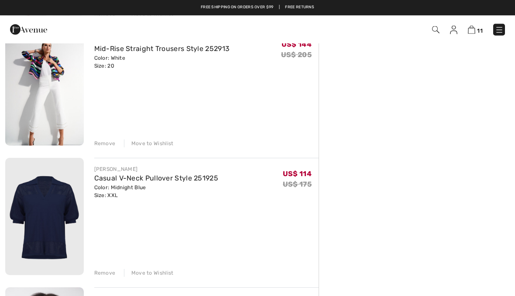
scroll to position [1120, 0]
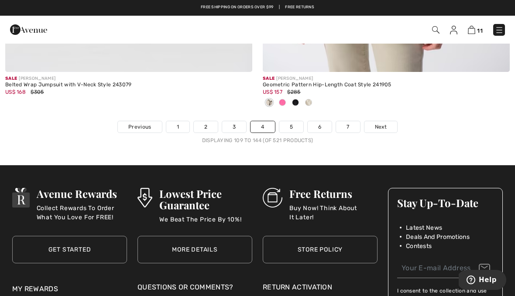
scroll to position [7628, 0]
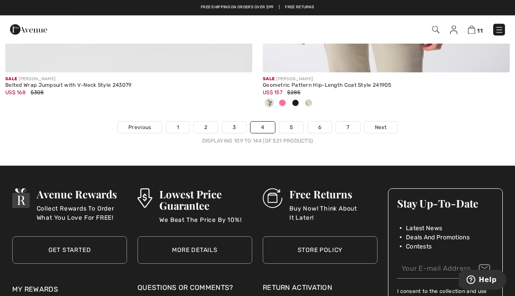
click at [294, 122] on link "5" at bounding box center [291, 127] width 24 height 11
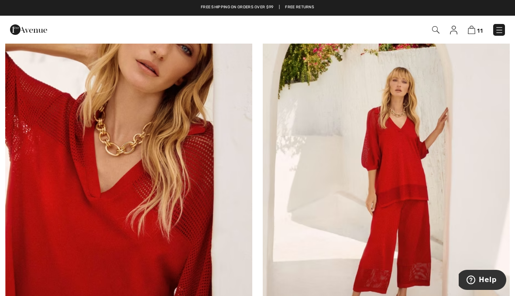
scroll to position [3117, 0]
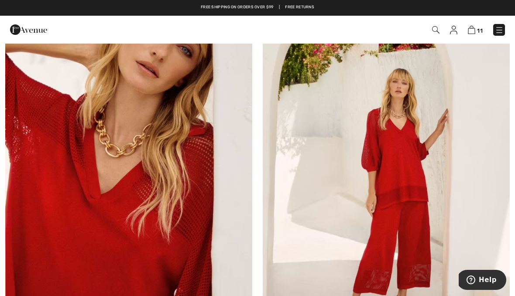
click at [413, 211] on img at bounding box center [386, 147] width 247 height 370
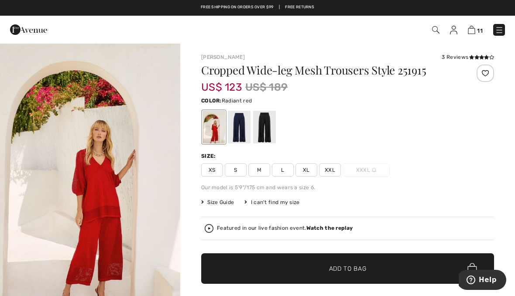
click at [331, 173] on span "XXL" at bounding box center [330, 170] width 22 height 13
click at [269, 126] on div at bounding box center [264, 127] width 23 height 33
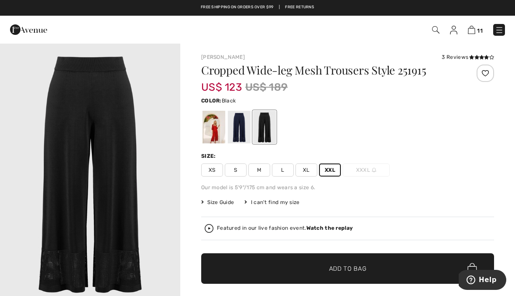
click at [245, 128] on div at bounding box center [239, 127] width 23 height 33
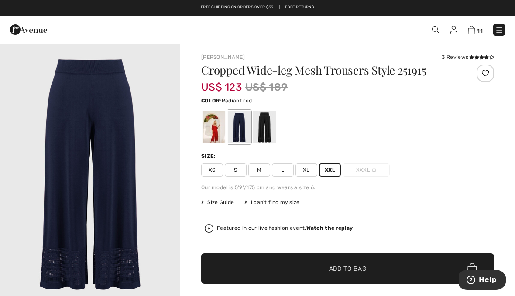
click at [217, 128] on div at bounding box center [213, 127] width 23 height 33
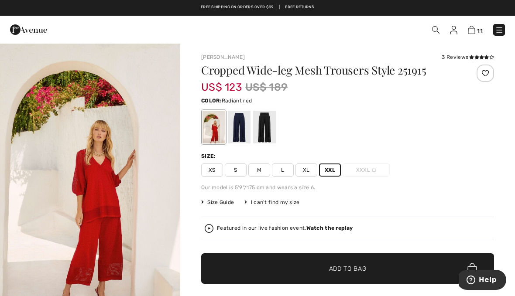
click at [310, 171] on span "XL" at bounding box center [306, 170] width 22 height 13
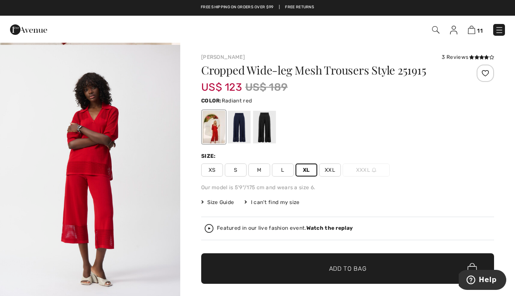
scroll to position [268, 0]
click at [236, 131] on div at bounding box center [239, 127] width 23 height 33
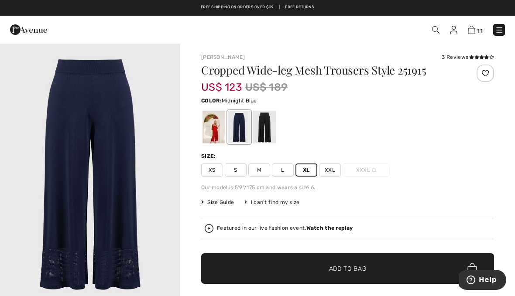
scroll to position [0, 0]
click at [356, 267] on span "Add to Bag" at bounding box center [348, 268] width 38 height 9
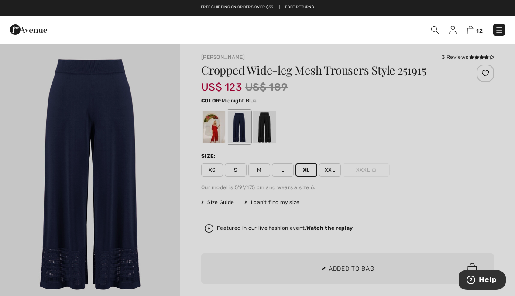
click at [432, 184] on div at bounding box center [257, 148] width 515 height 296
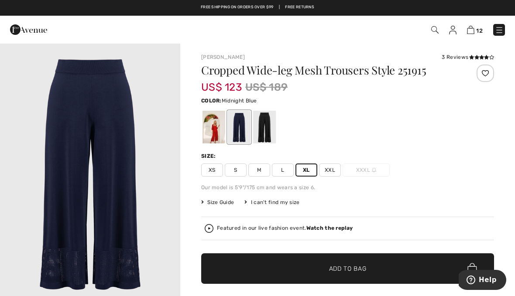
click at [214, 131] on div at bounding box center [213, 127] width 23 height 33
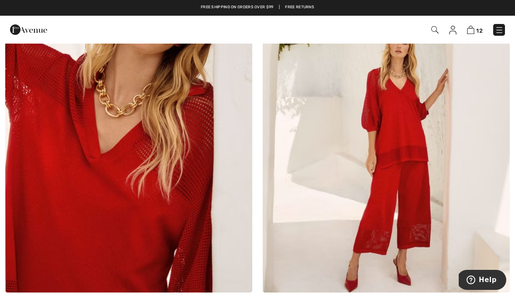
click at [63, 143] on img at bounding box center [128, 107] width 247 height 370
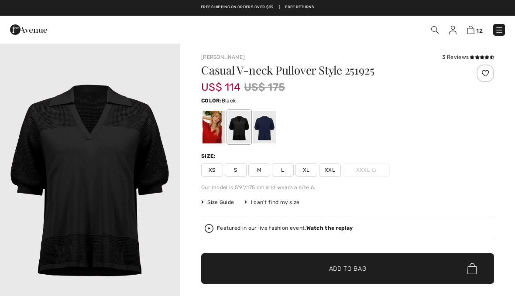
checkbox input "true"
click at [221, 126] on div at bounding box center [213, 127] width 23 height 33
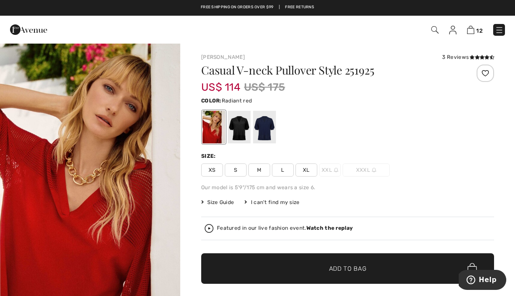
click at [311, 175] on span "XL" at bounding box center [306, 170] width 22 height 13
click at [339, 270] on span "Add to Bag" at bounding box center [348, 268] width 38 height 9
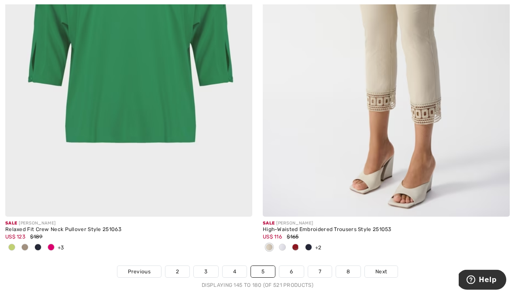
scroll to position [7513, 0]
click at [296, 266] on link "6" at bounding box center [291, 271] width 24 height 11
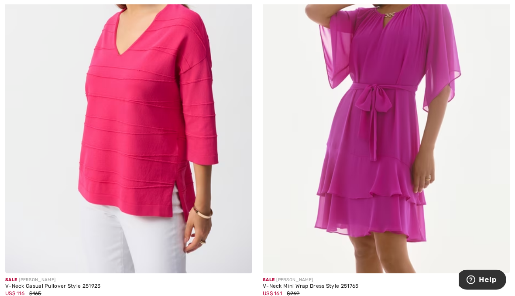
scroll to position [206, 0]
click at [97, 140] on img at bounding box center [128, 88] width 247 height 370
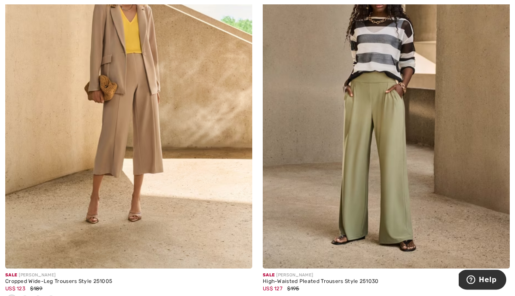
scroll to position [2306, 0]
click at [96, 116] on img at bounding box center [128, 83] width 247 height 370
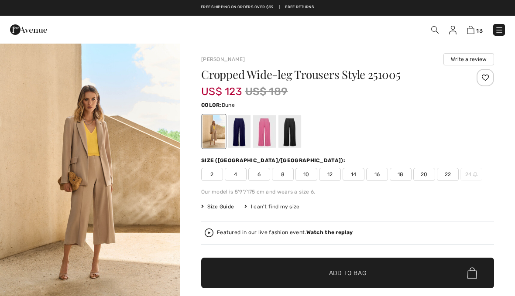
checkbox input "true"
click at [241, 140] on div at bounding box center [239, 131] width 23 height 33
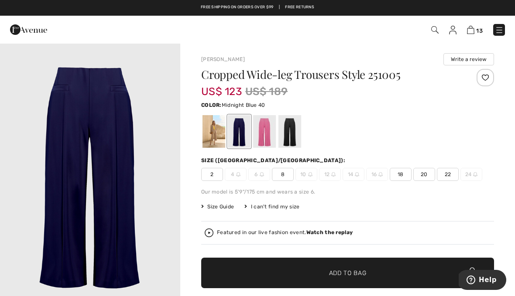
click at [269, 141] on div at bounding box center [264, 131] width 23 height 33
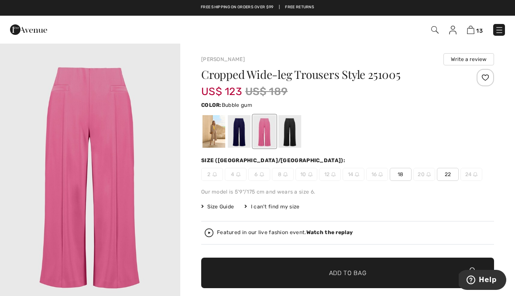
click at [295, 135] on div at bounding box center [289, 131] width 23 height 33
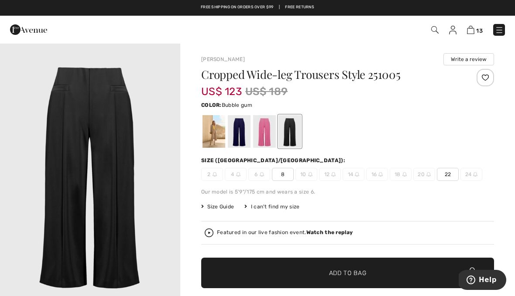
click at [267, 133] on div at bounding box center [264, 131] width 23 height 33
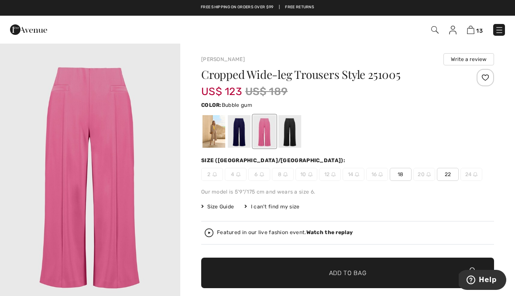
click at [242, 134] on div at bounding box center [239, 131] width 23 height 33
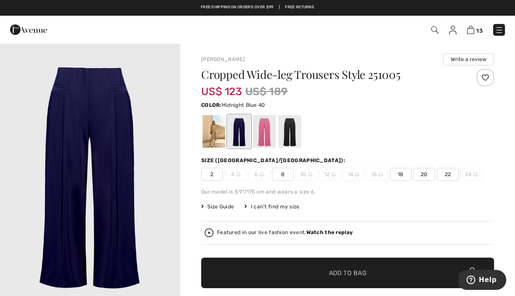
click at [215, 136] on div at bounding box center [213, 131] width 23 height 33
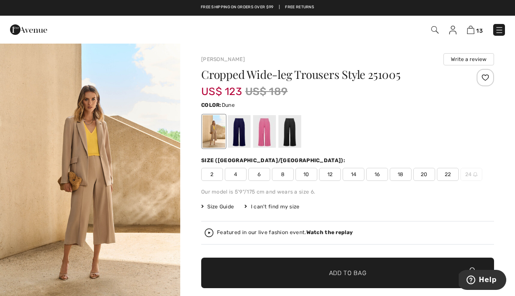
click at [425, 171] on span "20" at bounding box center [424, 174] width 22 height 13
click at [370, 276] on span "✔ Added to Bag Add to Bag" at bounding box center [347, 273] width 293 height 31
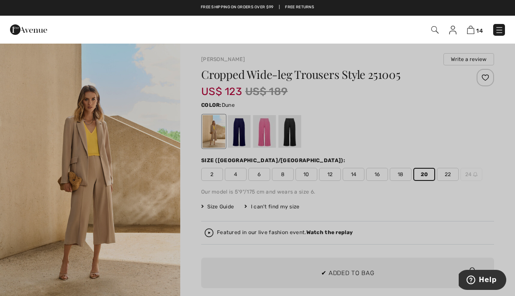
click at [490, 203] on div at bounding box center [257, 148] width 515 height 296
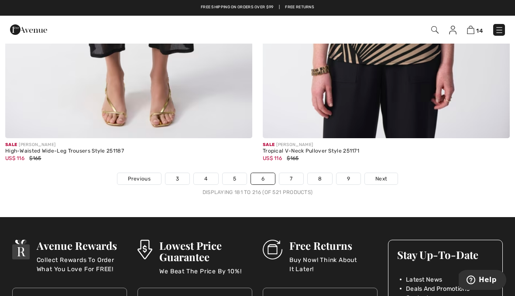
scroll to position [7563, 0]
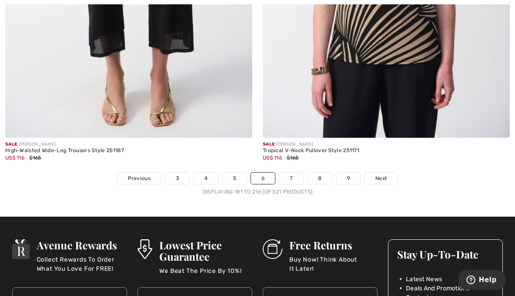
click at [291, 175] on link "7" at bounding box center [291, 178] width 24 height 11
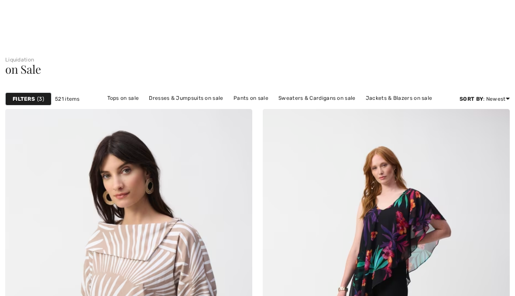
checkbox input "true"
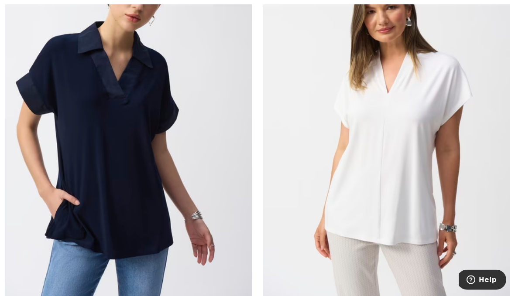
scroll to position [3133, 0]
click at [87, 153] on img at bounding box center [128, 118] width 247 height 370
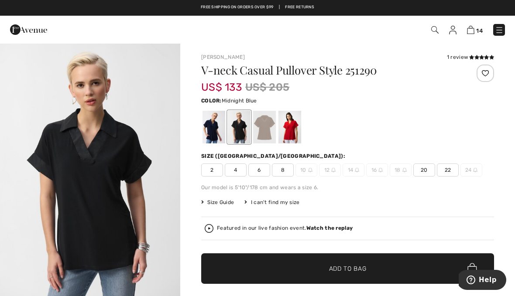
click at [211, 134] on div at bounding box center [213, 127] width 23 height 33
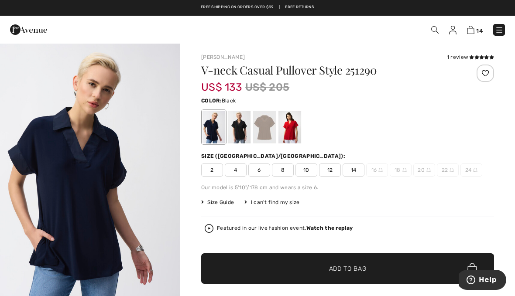
click at [237, 134] on div at bounding box center [239, 127] width 23 height 33
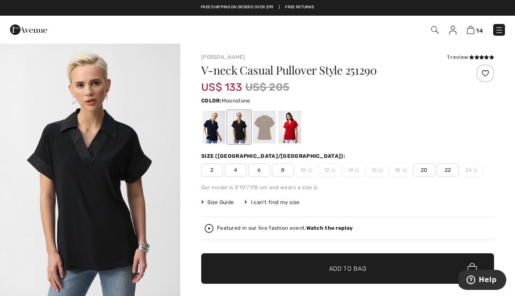
click at [267, 134] on div at bounding box center [264, 127] width 23 height 33
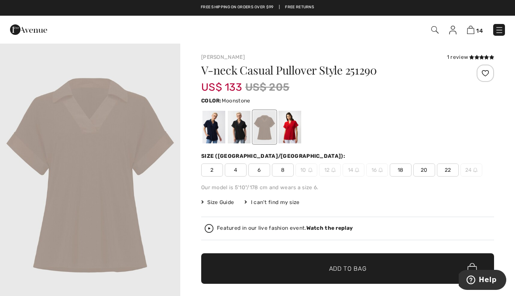
click at [291, 131] on div at bounding box center [289, 127] width 23 height 33
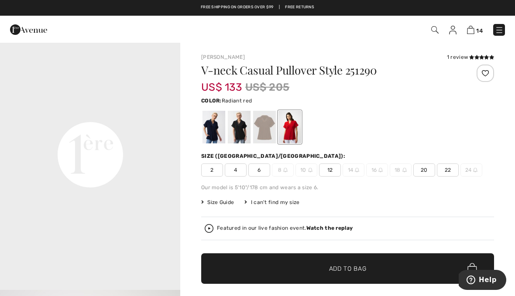
scroll to position [554, 0]
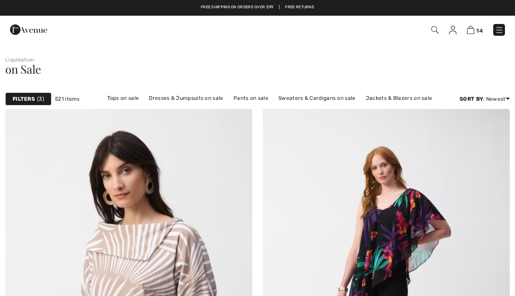
checkbox input "true"
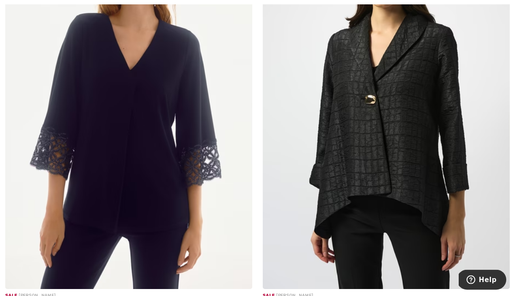
scroll to position [4404, 0]
click at [85, 110] on img at bounding box center [128, 104] width 247 height 370
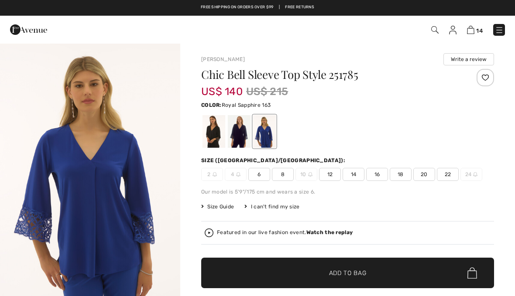
checkbox input "true"
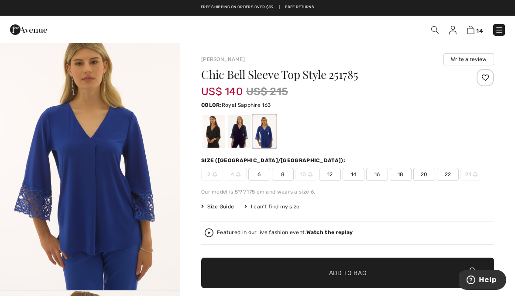
scroll to position [17, 0]
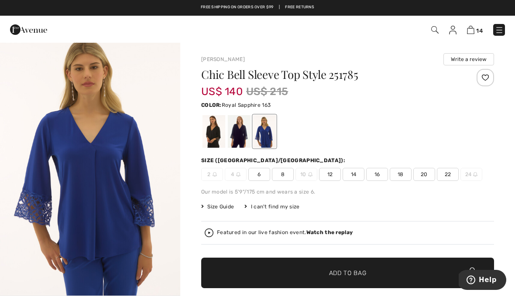
click at [213, 130] on div at bounding box center [213, 131] width 23 height 33
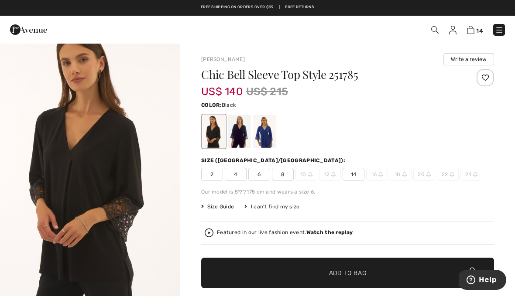
scroll to position [0, 0]
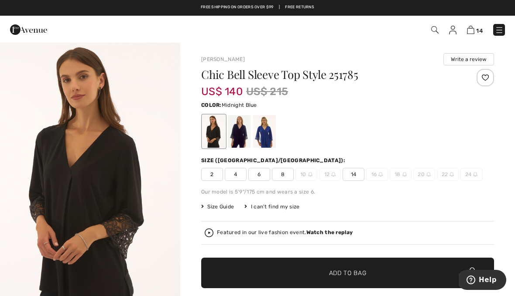
click at [246, 137] on div at bounding box center [239, 131] width 23 height 33
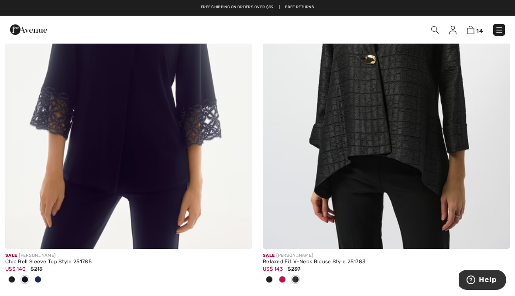
click at [413, 138] on img at bounding box center [386, 64] width 247 height 370
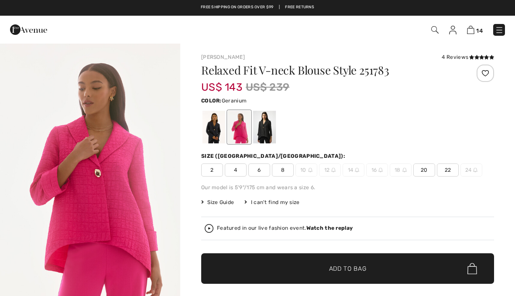
checkbox input "true"
click at [426, 172] on span "20" at bounding box center [424, 170] width 22 height 13
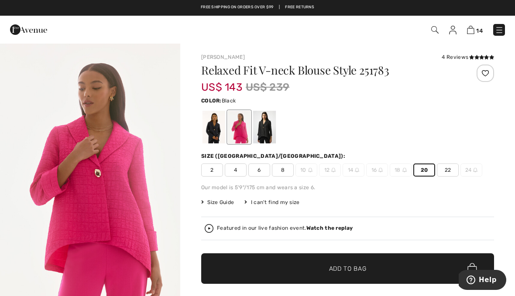
click at [266, 129] on div at bounding box center [264, 127] width 23 height 33
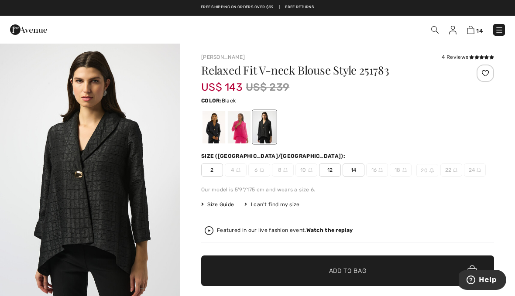
click at [216, 128] on div at bounding box center [213, 127] width 23 height 33
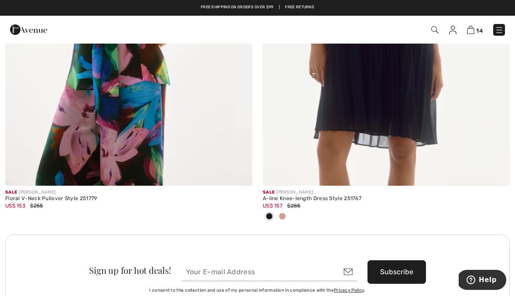
scroll to position [4926, 0]
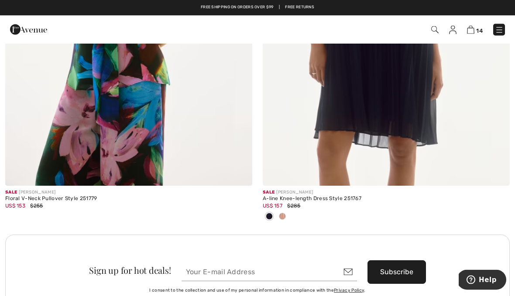
click at [84, 113] on img at bounding box center [128, 1] width 247 height 370
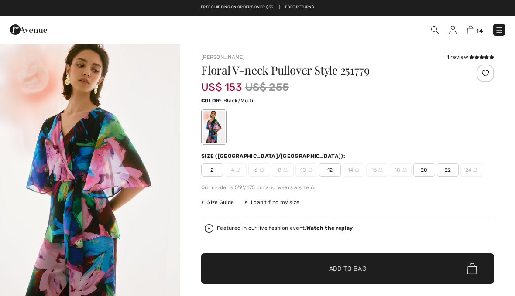
checkbox input "true"
click at [427, 171] on span "20" at bounding box center [424, 170] width 22 height 13
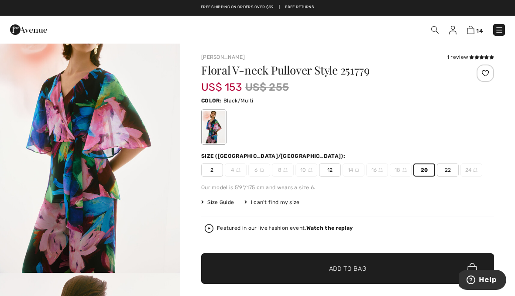
scroll to position [44, 0]
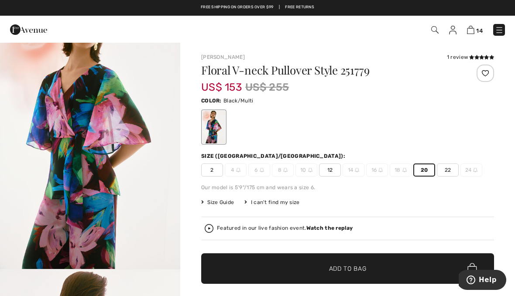
click at [71, 118] on img "1 / 6" at bounding box center [90, 134] width 180 height 270
click at [382, 273] on span "✔ Added to Bag Add to Bag" at bounding box center [347, 268] width 293 height 31
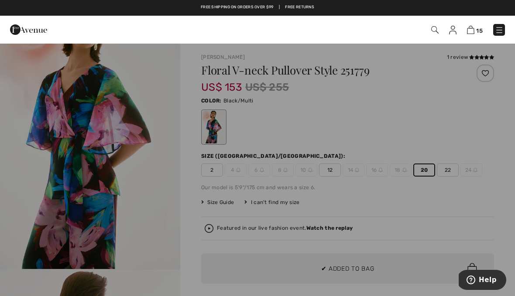
click at [492, 198] on div at bounding box center [257, 148] width 515 height 296
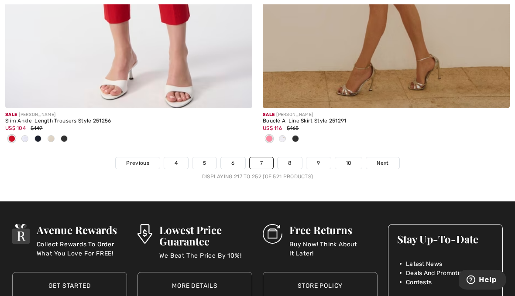
scroll to position [7593, 0]
click at [292, 157] on link "8" at bounding box center [289, 162] width 24 height 11
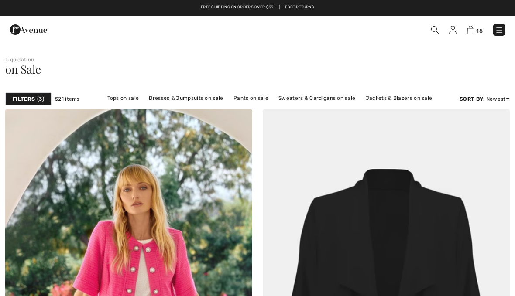
checkbox input "true"
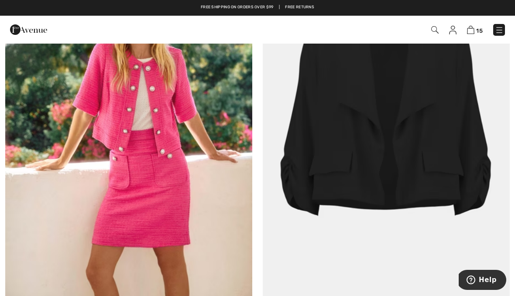
scroll to position [179, 0]
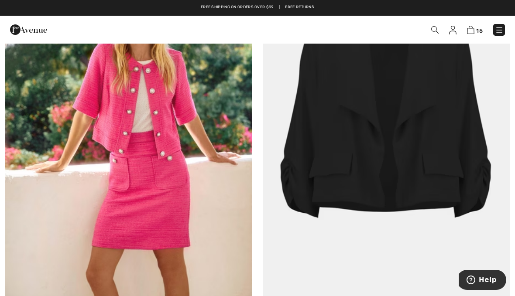
click at [83, 90] on img at bounding box center [128, 115] width 247 height 370
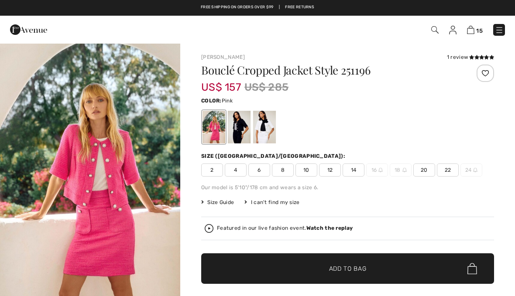
checkbox input "true"
click at [430, 171] on span "20" at bounding box center [424, 170] width 22 height 13
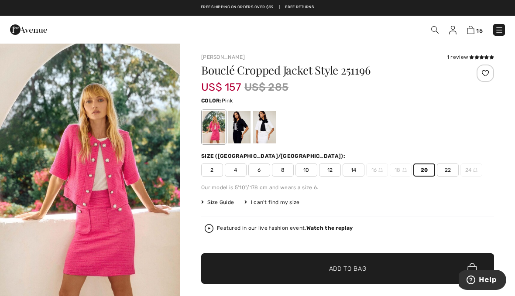
click at [271, 128] on div at bounding box center [264, 127] width 23 height 33
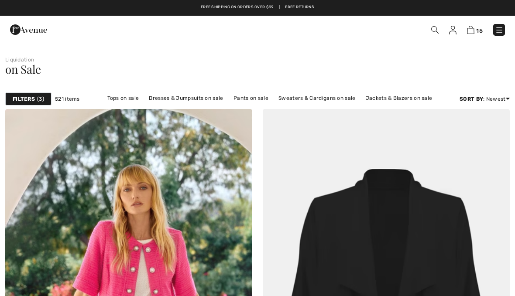
checkbox input "true"
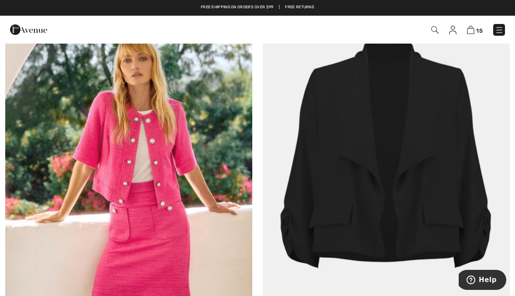
scroll to position [124, 0]
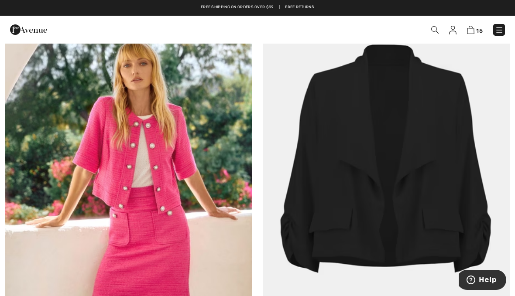
click at [453, 194] on img at bounding box center [386, 170] width 247 height 370
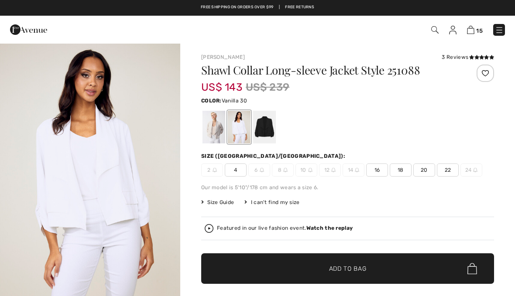
checkbox input "true"
click at [79, 128] on img "1 / 5" at bounding box center [90, 178] width 180 height 270
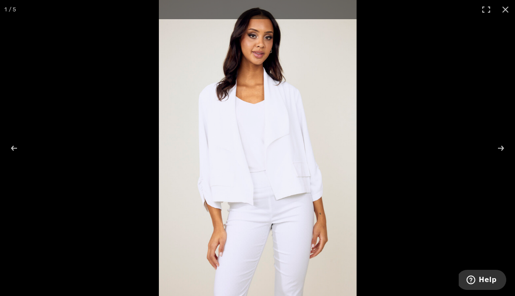
click at [159, 126] on img at bounding box center [258, 148] width 198 height 296
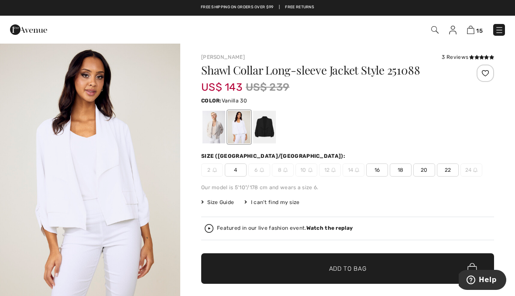
click at [214, 132] on div at bounding box center [213, 127] width 23 height 33
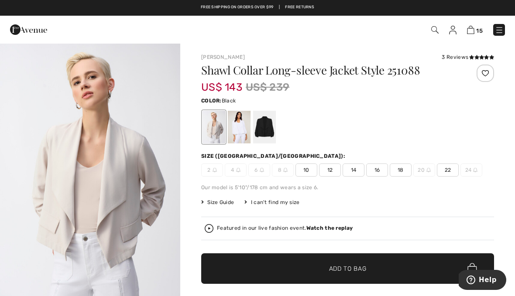
click at [270, 127] on div at bounding box center [264, 127] width 23 height 33
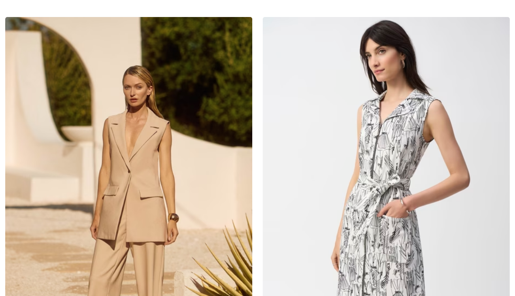
checkbox input "true"
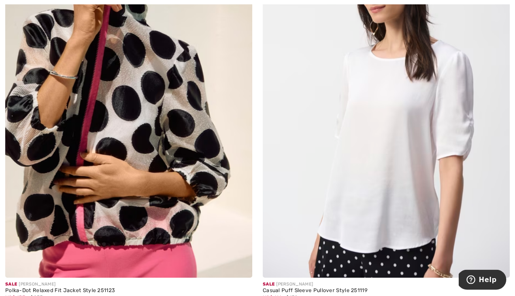
scroll to position [1459, 0]
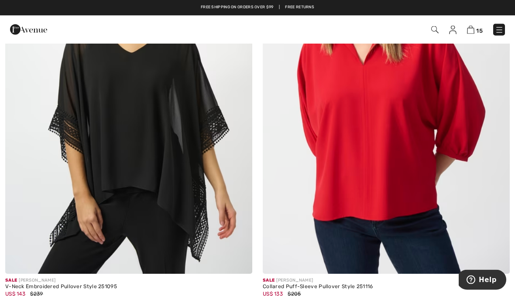
scroll to position [2301, 0]
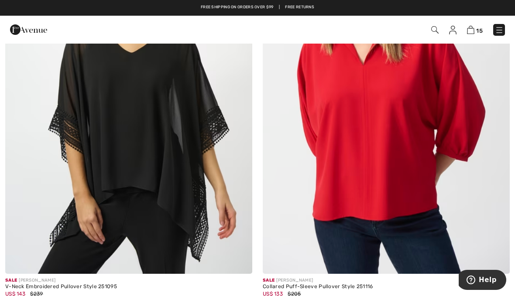
click at [385, 168] on img at bounding box center [386, 89] width 247 height 370
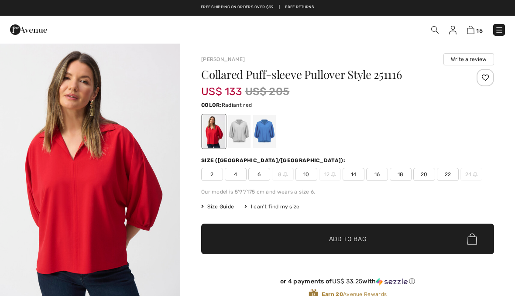
checkbox input "true"
click at [425, 178] on span "20" at bounding box center [424, 174] width 22 height 13
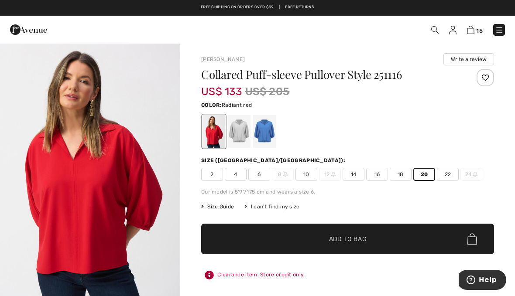
click at [426, 176] on span "20" at bounding box center [424, 174] width 22 height 13
click at [368, 242] on span "✔ Added to Bag Add to Bag" at bounding box center [347, 239] width 293 height 31
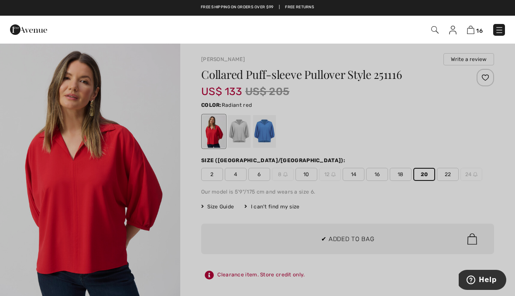
click at [443, 201] on div at bounding box center [257, 148] width 515 height 296
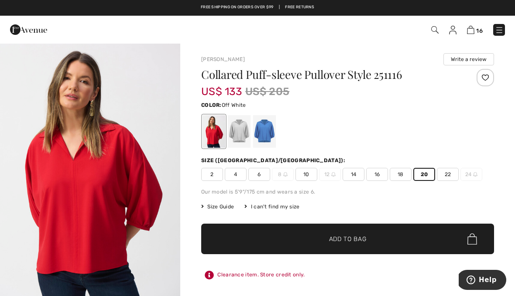
click at [245, 130] on div at bounding box center [239, 131] width 23 height 33
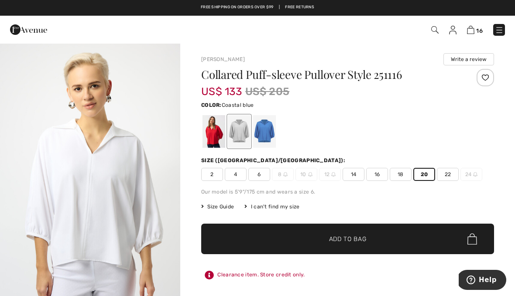
click at [271, 132] on div at bounding box center [264, 131] width 23 height 33
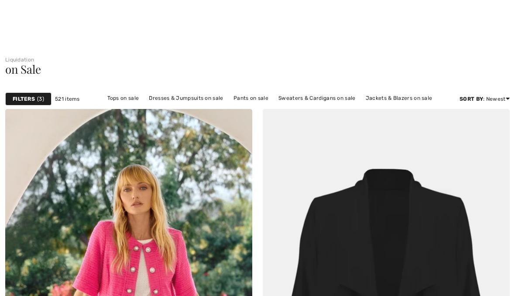
checkbox input "true"
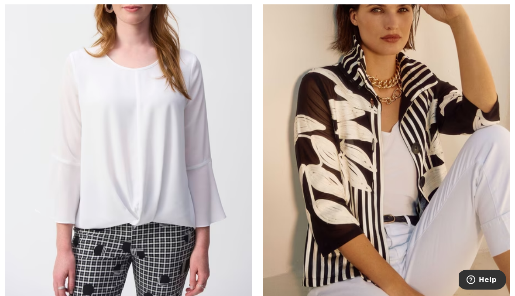
scroll to position [2769, 0]
click at [351, 195] on img at bounding box center [386, 120] width 247 height 370
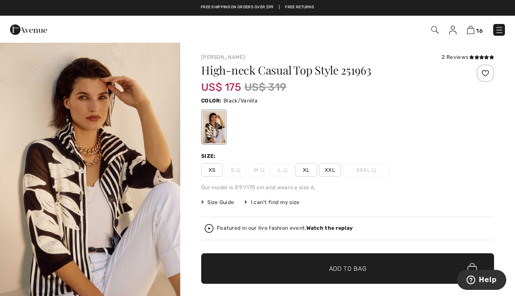
scroll to position [39, 0]
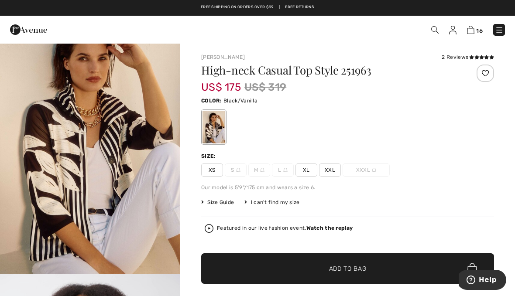
click at [51, 126] on img "1 / 5" at bounding box center [90, 139] width 180 height 270
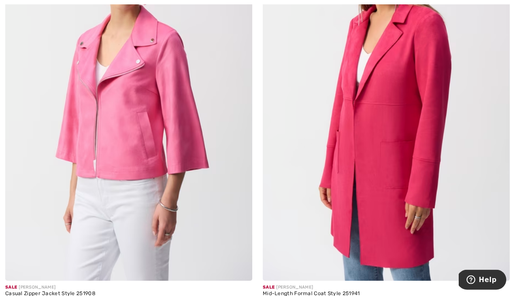
scroll to position [4469, 0]
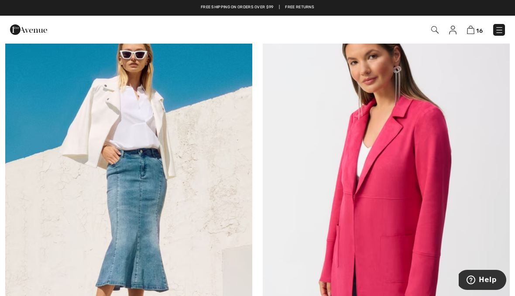
scroll to position [4375, 0]
click at [189, 198] on img at bounding box center [128, 190] width 247 height 370
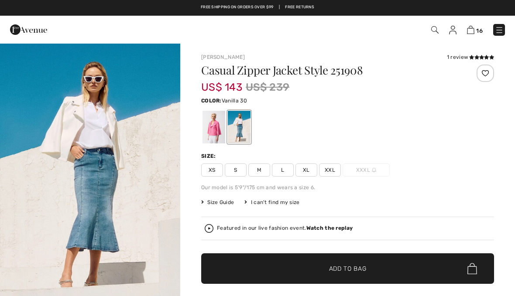
click at [332, 170] on span "XXL" at bounding box center [330, 170] width 22 height 13
checkbox input "true"
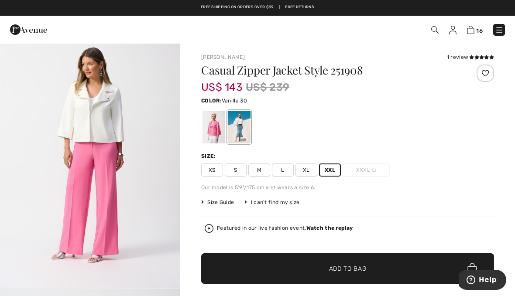
scroll to position [835, 0]
click at [87, 115] on img "4 / 8" at bounding box center [90, 153] width 180 height 270
click at [345, 274] on span "✔ Added to Bag Add to Bag" at bounding box center [347, 268] width 293 height 31
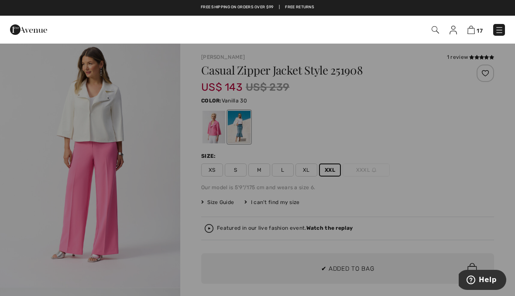
click at [418, 182] on div at bounding box center [257, 148] width 515 height 296
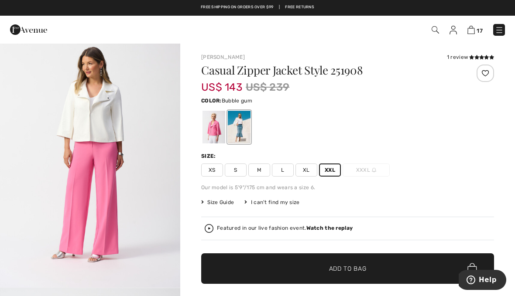
click at [213, 122] on div at bounding box center [213, 127] width 23 height 33
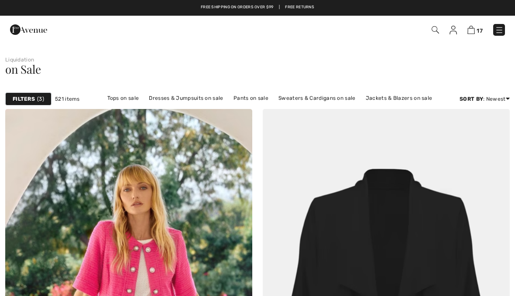
checkbox input "true"
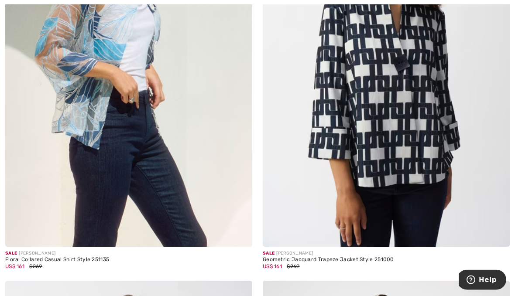
scroll to position [6283, 0]
click at [44, 122] on img at bounding box center [128, 62] width 247 height 370
click at [403, 154] on img at bounding box center [386, 62] width 247 height 370
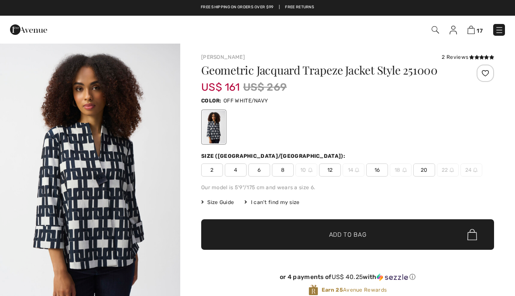
click at [378, 237] on span "✔ Added to Bag Add to Bag" at bounding box center [347, 234] width 293 height 31
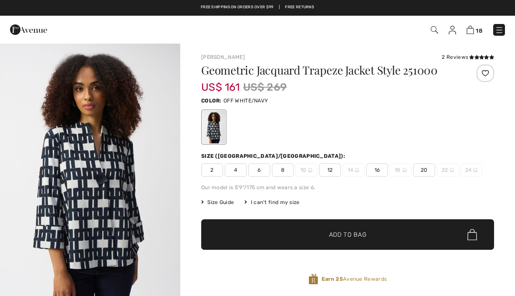
checkbox input "true"
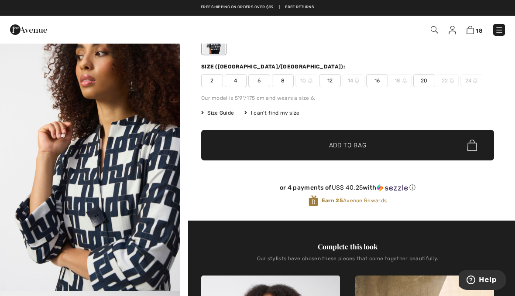
scroll to position [741, 0]
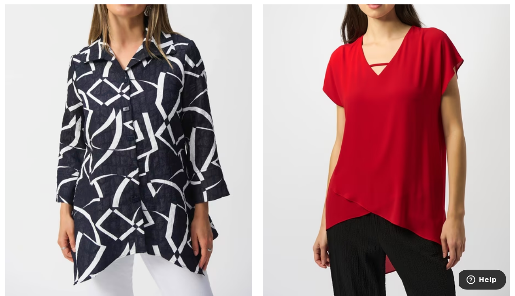
scroll to position [6635, 0]
click at [94, 116] on img at bounding box center [128, 114] width 247 height 370
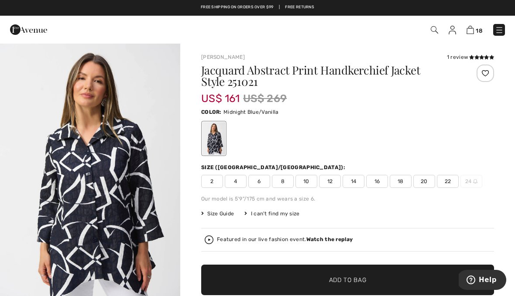
click at [424, 185] on span "20" at bounding box center [424, 181] width 22 height 13
click at [365, 281] on span "Add to Bag" at bounding box center [348, 280] width 38 height 9
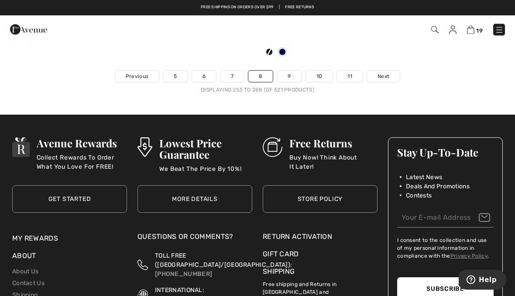
scroll to position [7752, 0]
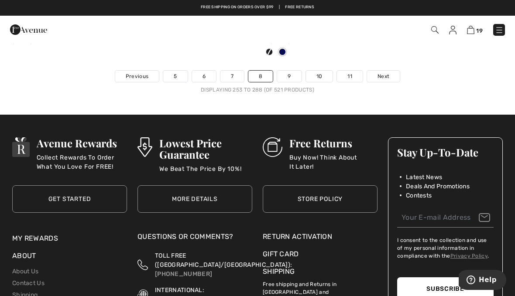
click at [292, 71] on link "9" at bounding box center [289, 76] width 24 height 11
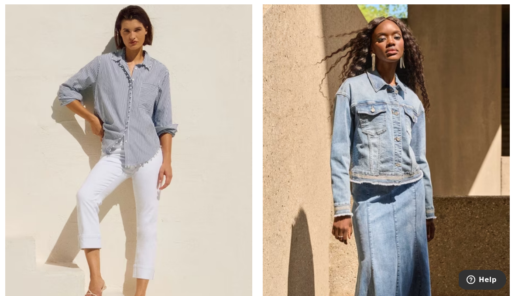
scroll to position [132, 0]
click at [37, 92] on img at bounding box center [128, 162] width 247 height 370
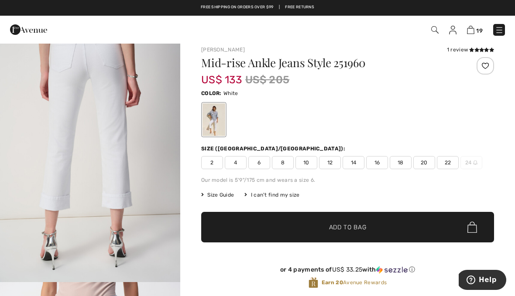
scroll to position [551, 0]
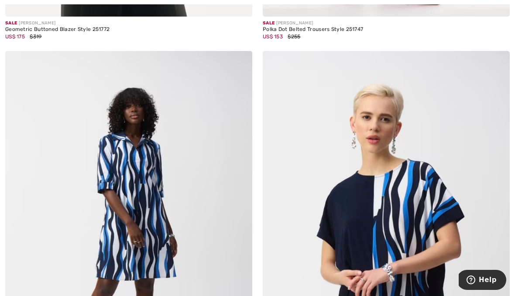
scroll to position [3420, 0]
click at [125, 164] on img at bounding box center [128, 236] width 247 height 370
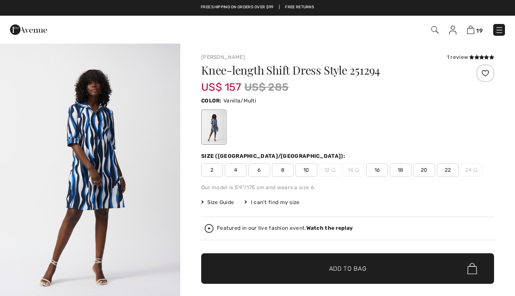
checkbox input "true"
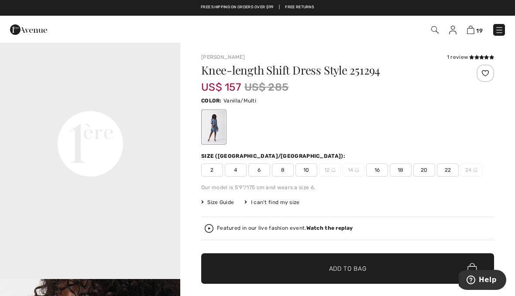
scroll to position [586, 0]
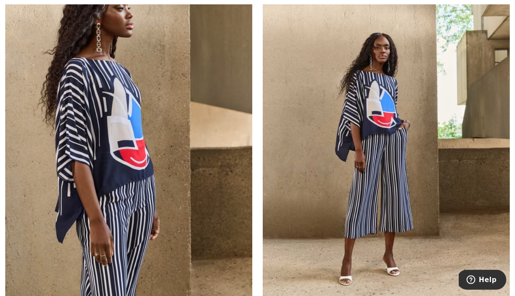
scroll to position [6505, 0]
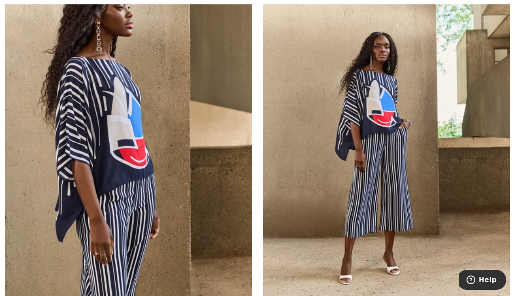
click at [382, 205] on img at bounding box center [386, 129] width 247 height 370
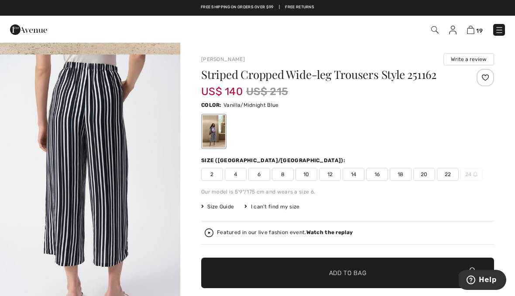
scroll to position [258, 0]
click at [400, 174] on span "18" at bounding box center [400, 174] width 22 height 13
click at [380, 275] on span "✔ Added to Bag Add to Bag" at bounding box center [347, 273] width 293 height 31
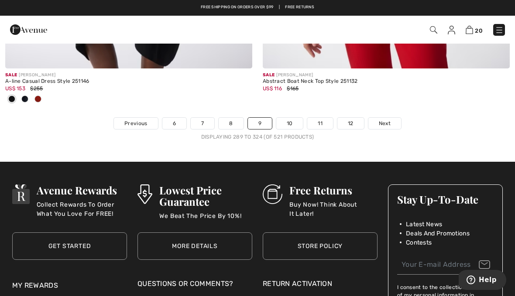
scroll to position [7574, 0]
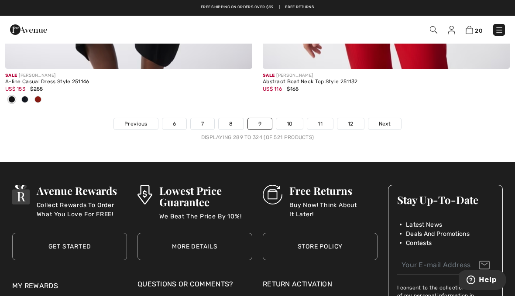
click at [290, 118] on link "10" at bounding box center [289, 123] width 27 height 11
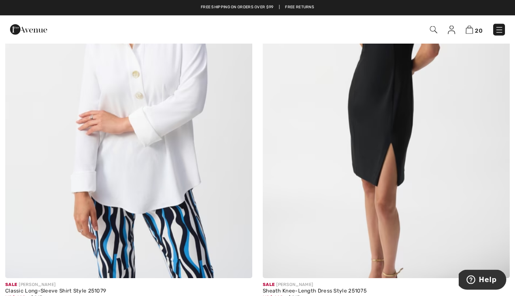
scroll to position [1039, 0]
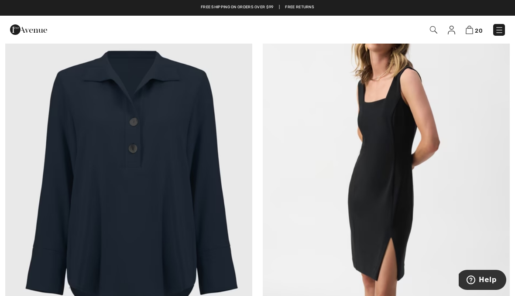
scroll to position [944, 0]
click at [88, 150] on img at bounding box center [128, 188] width 247 height 370
click at [89, 111] on img at bounding box center [128, 188] width 247 height 370
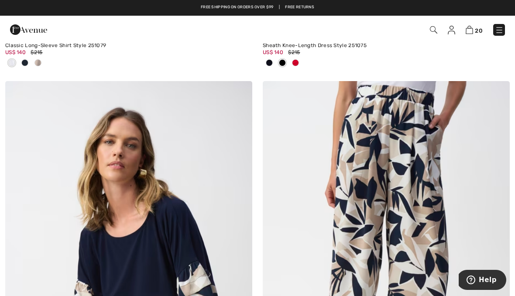
scroll to position [1285, 0]
click at [412, 218] on img at bounding box center [386, 267] width 247 height 370
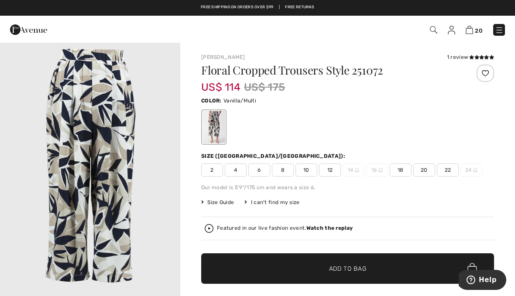
scroll to position [820, 0]
click at [78, 118] on img "4 / 7" at bounding box center [90, 169] width 180 height 270
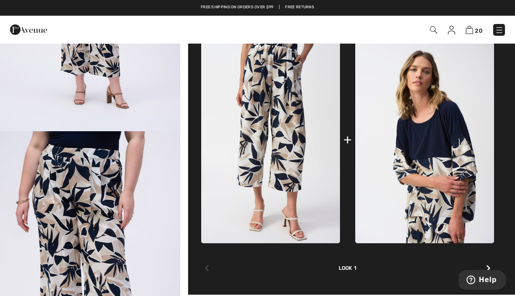
scroll to position [899, 0]
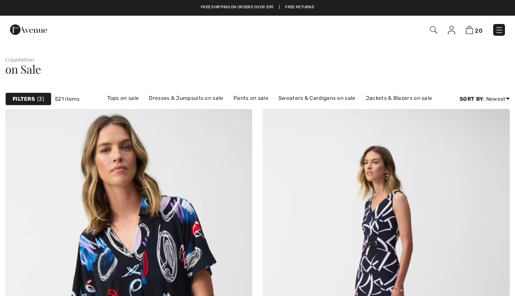
scroll to position [1325, 0]
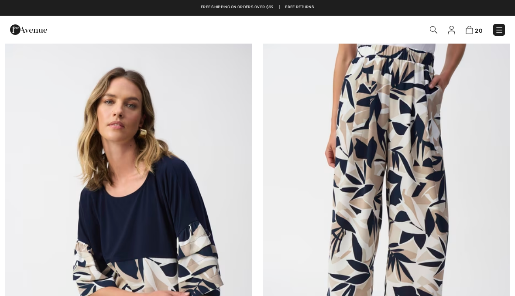
checkbox input "true"
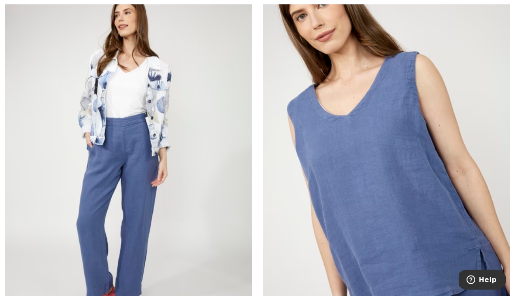
scroll to position [7340, 0]
click at [100, 96] on img at bounding box center [128, 161] width 247 height 370
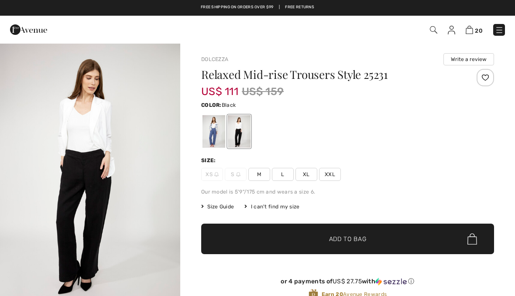
checkbox input "true"
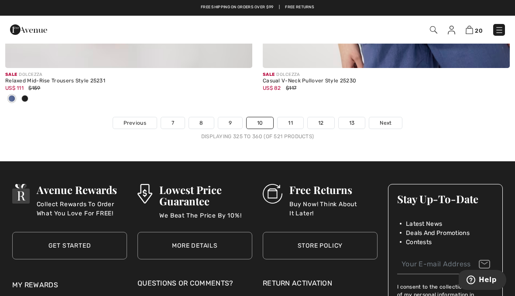
scroll to position [7618, 0]
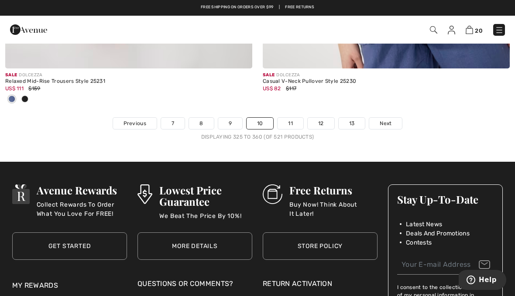
click at [294, 118] on link "11" at bounding box center [290, 123] width 26 height 11
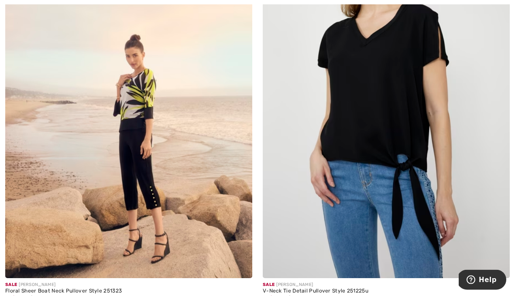
scroll to position [2753, 0]
click at [113, 116] on img at bounding box center [128, 93] width 247 height 370
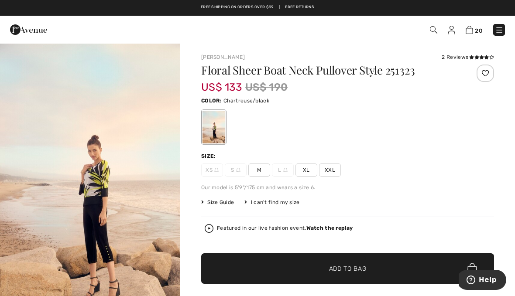
click at [89, 166] on img "1 / 5" at bounding box center [90, 178] width 180 height 270
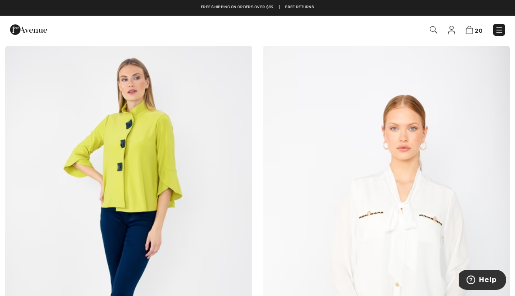
scroll to position [3842, 0]
click at [126, 167] on img at bounding box center [128, 232] width 247 height 370
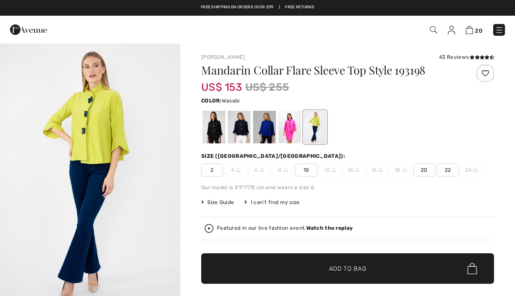
checkbox input "true"
click at [420, 170] on span "20" at bounding box center [424, 170] width 22 height 13
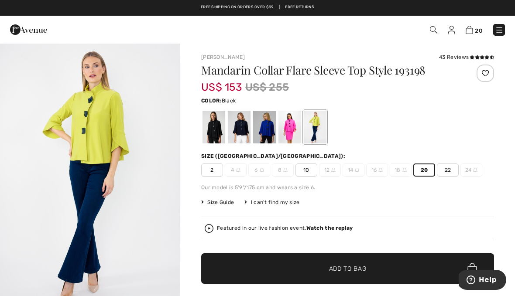
click at [214, 129] on div at bounding box center [213, 127] width 23 height 33
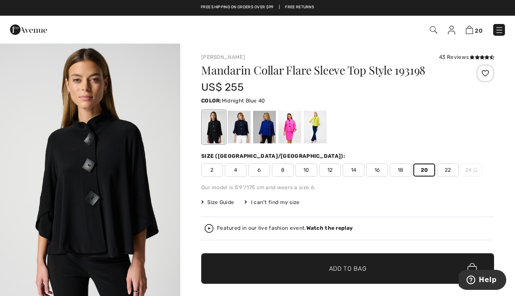
click at [241, 134] on div at bounding box center [239, 127] width 23 height 33
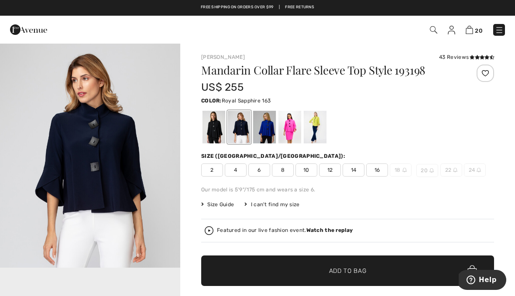
click at [272, 132] on div at bounding box center [264, 127] width 23 height 33
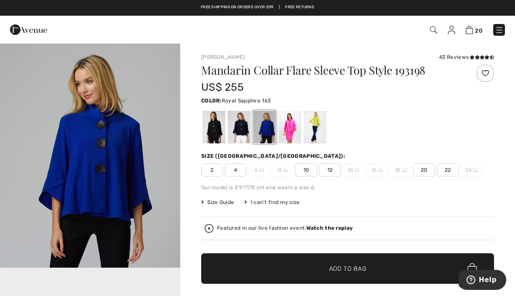
click at [288, 133] on div at bounding box center [289, 127] width 23 height 33
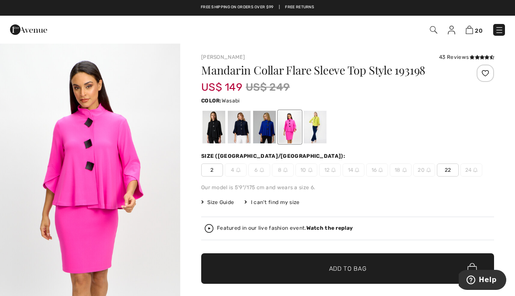
click at [315, 135] on div at bounding box center [315, 127] width 23 height 33
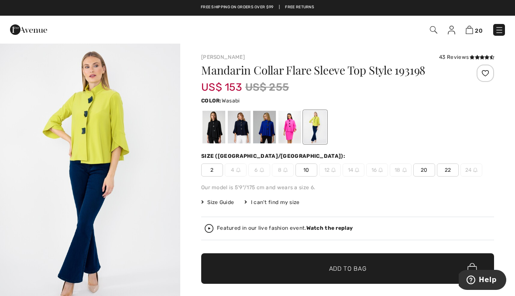
click at [87, 117] on img "1 / 4" at bounding box center [90, 178] width 180 height 270
